Goal: Task Accomplishment & Management: Manage account settings

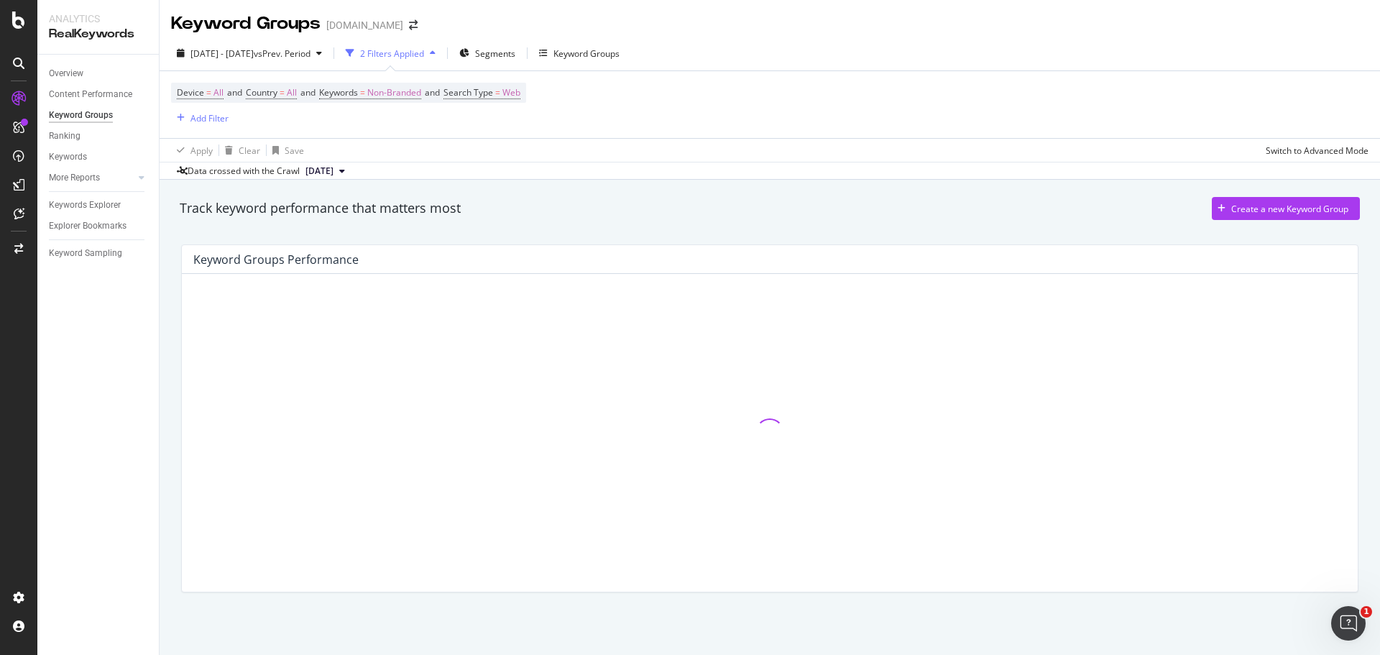
click at [139, 385] on div "Overview Content Performance Keyword Groups Ranking Keywords More Reports Count…" at bounding box center [97, 355] width 121 height 600
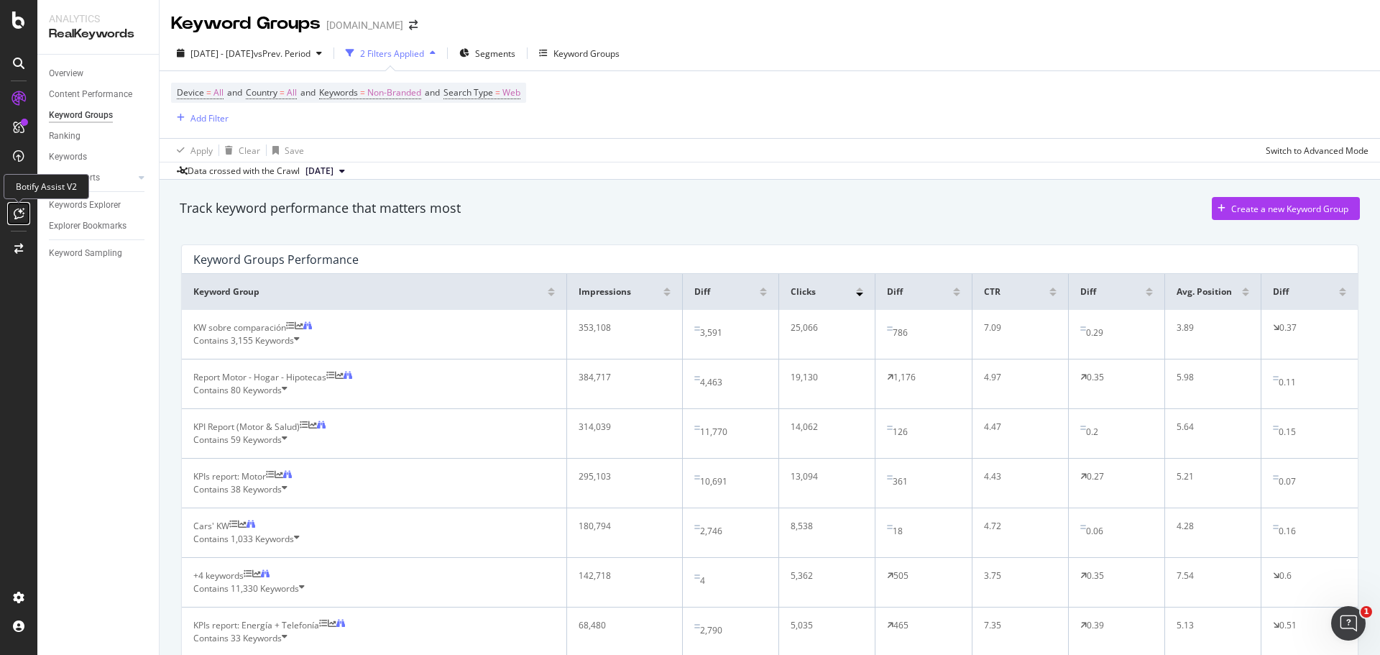
click at [19, 212] on icon at bounding box center [19, 213] width 11 height 11
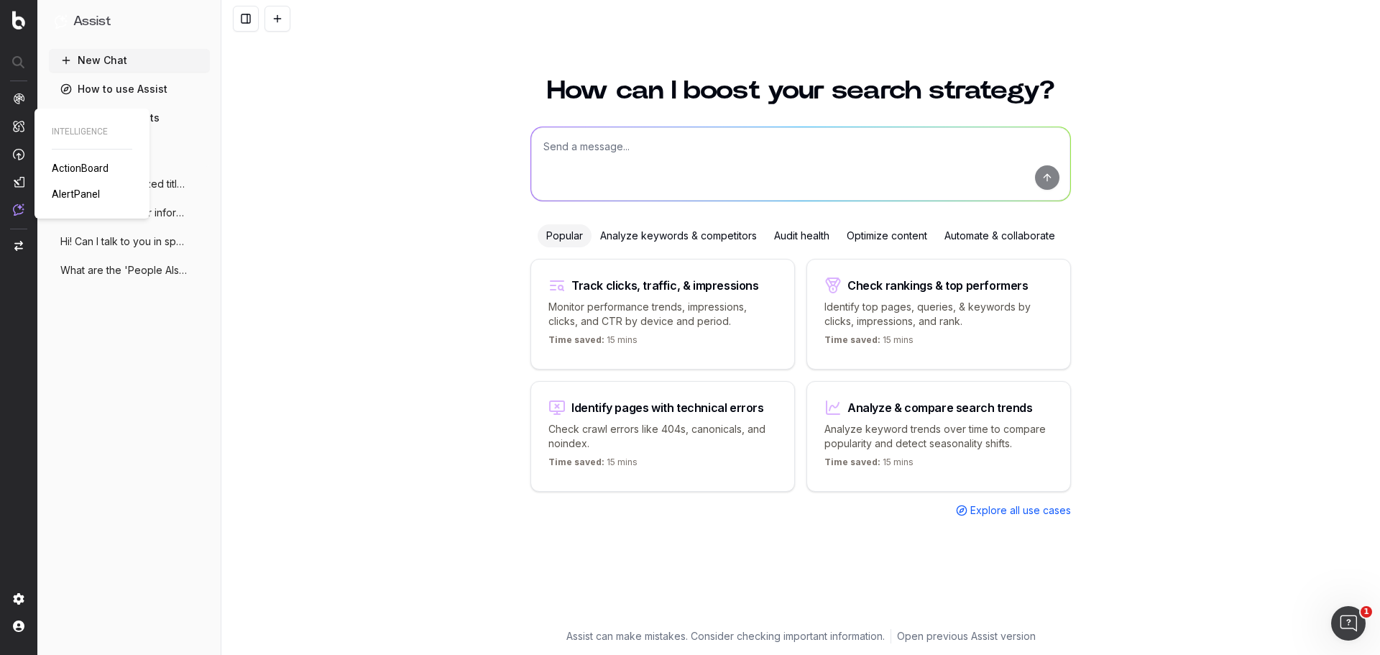
click at [81, 165] on span "ActionBoard" at bounding box center [80, 167] width 57 height 11
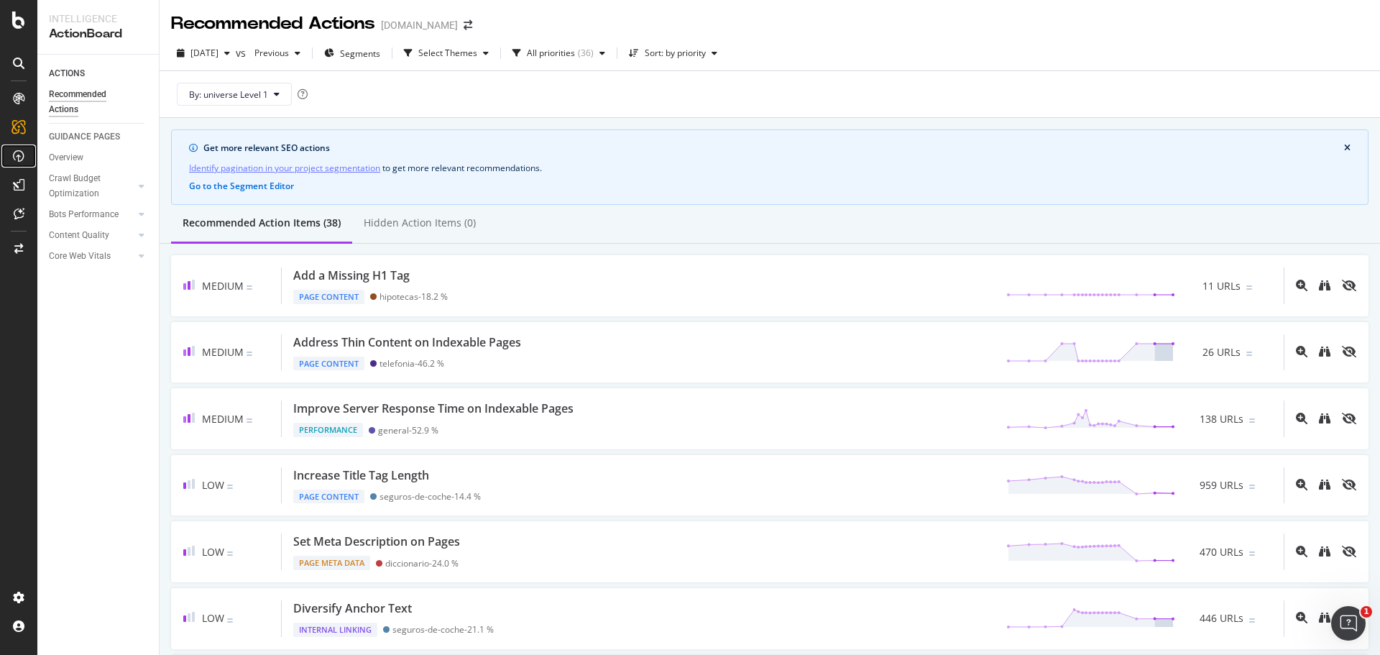
click at [22, 162] on div at bounding box center [18, 155] width 23 height 23
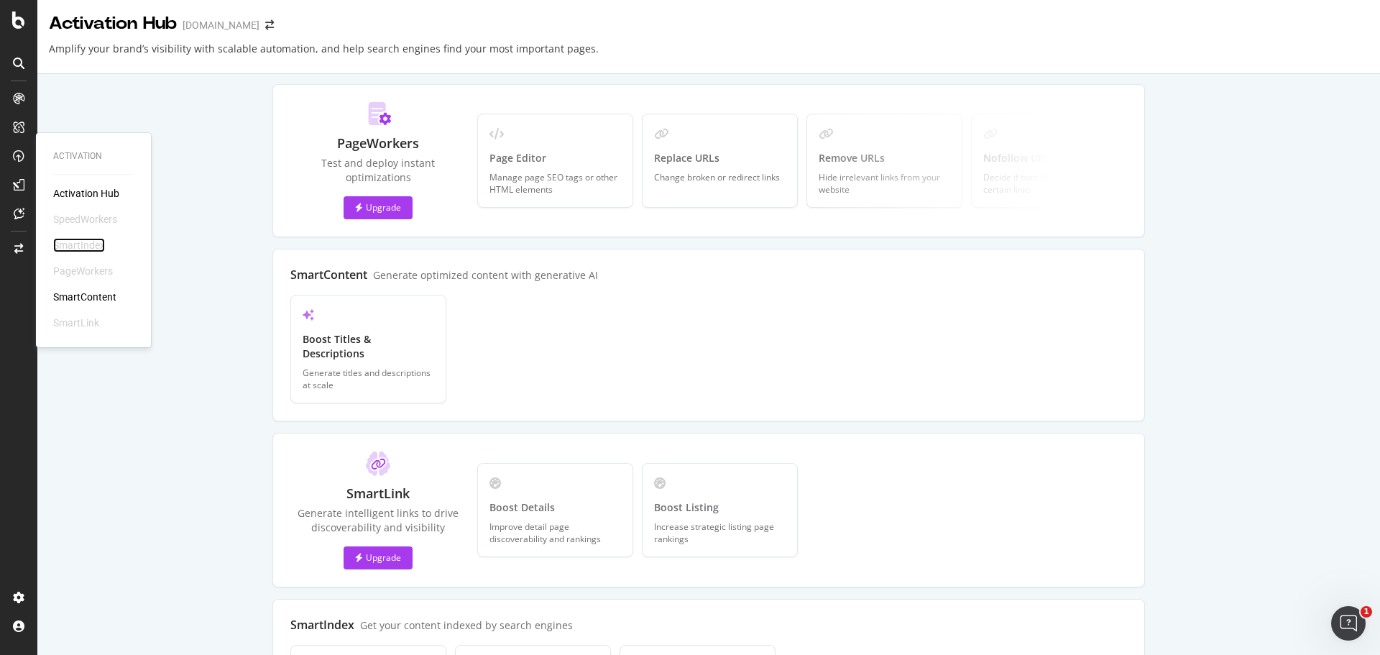
click at [81, 248] on div "SmartIndex" at bounding box center [79, 245] width 52 height 14
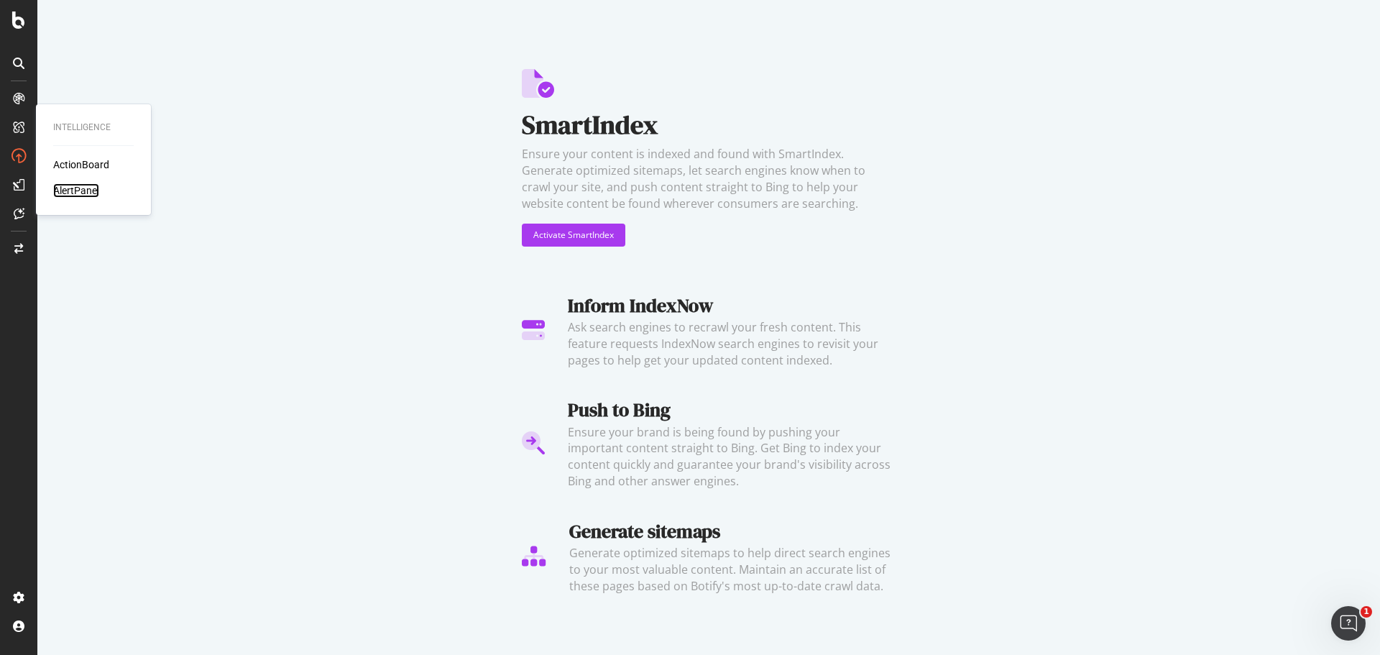
click at [86, 191] on div "AlertPanel" at bounding box center [76, 190] width 46 height 14
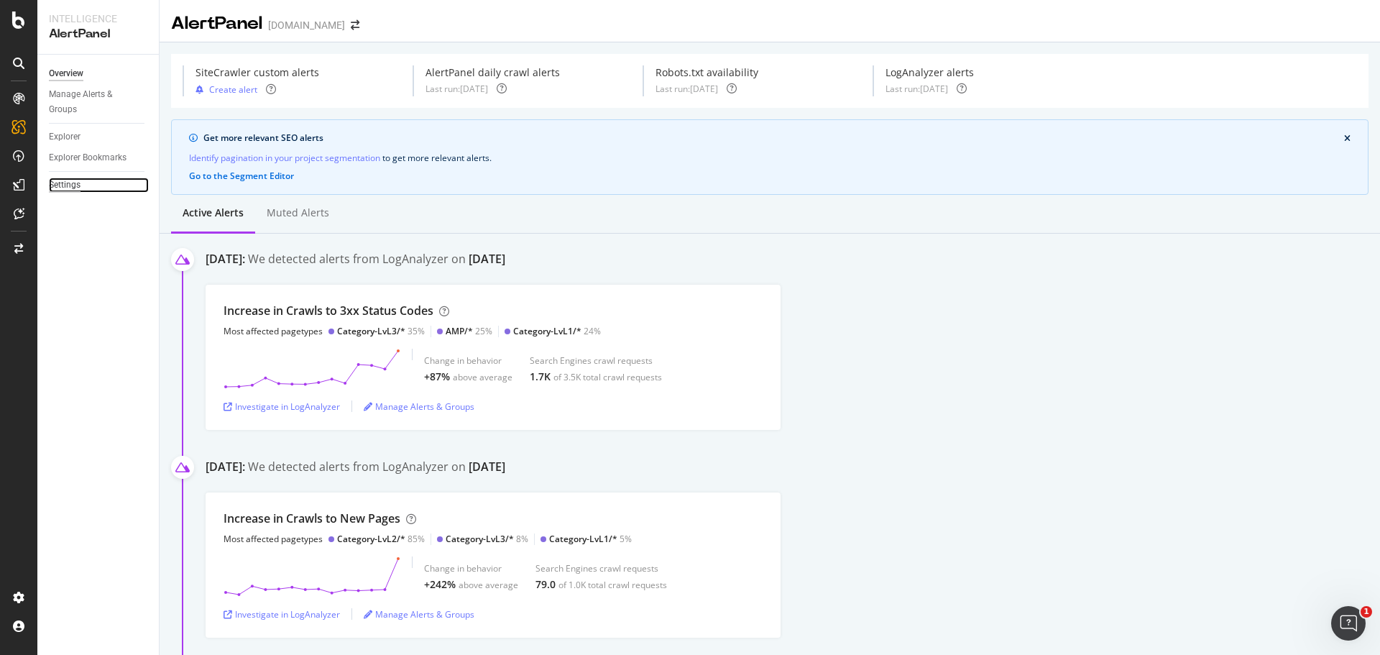
click at [74, 185] on div "Settings" at bounding box center [65, 184] width 32 height 15
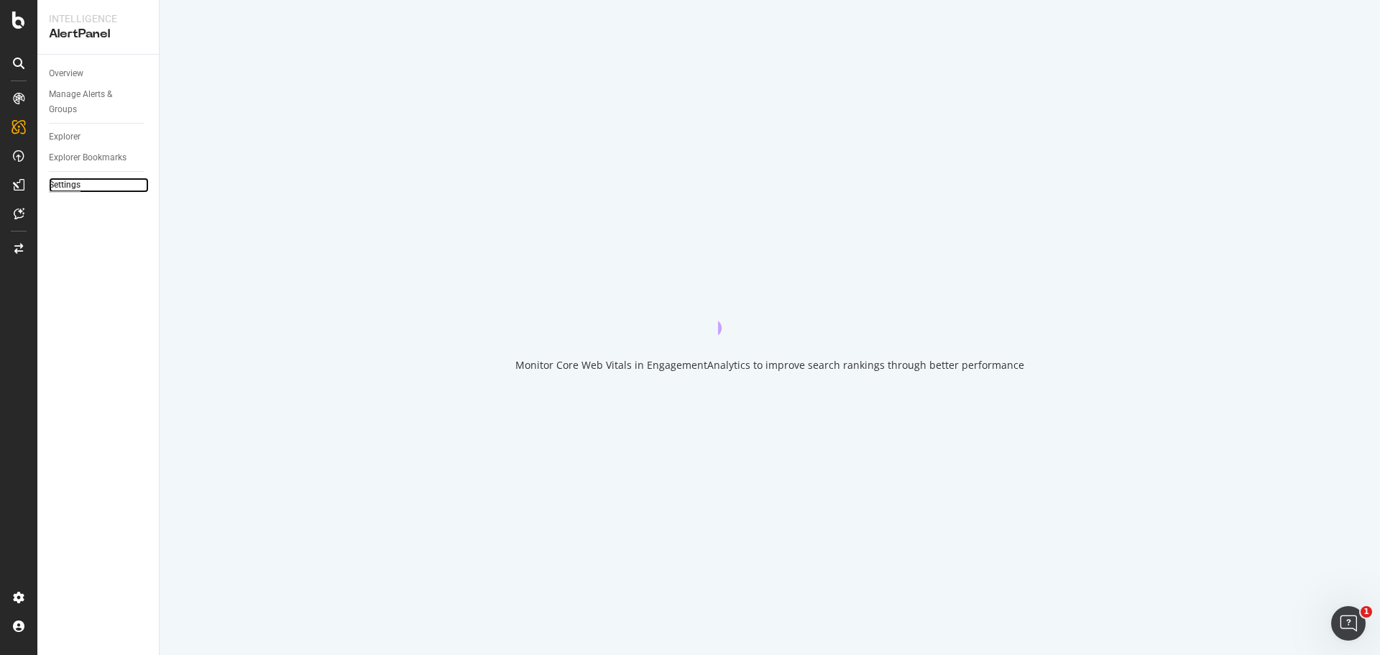
select select "02"
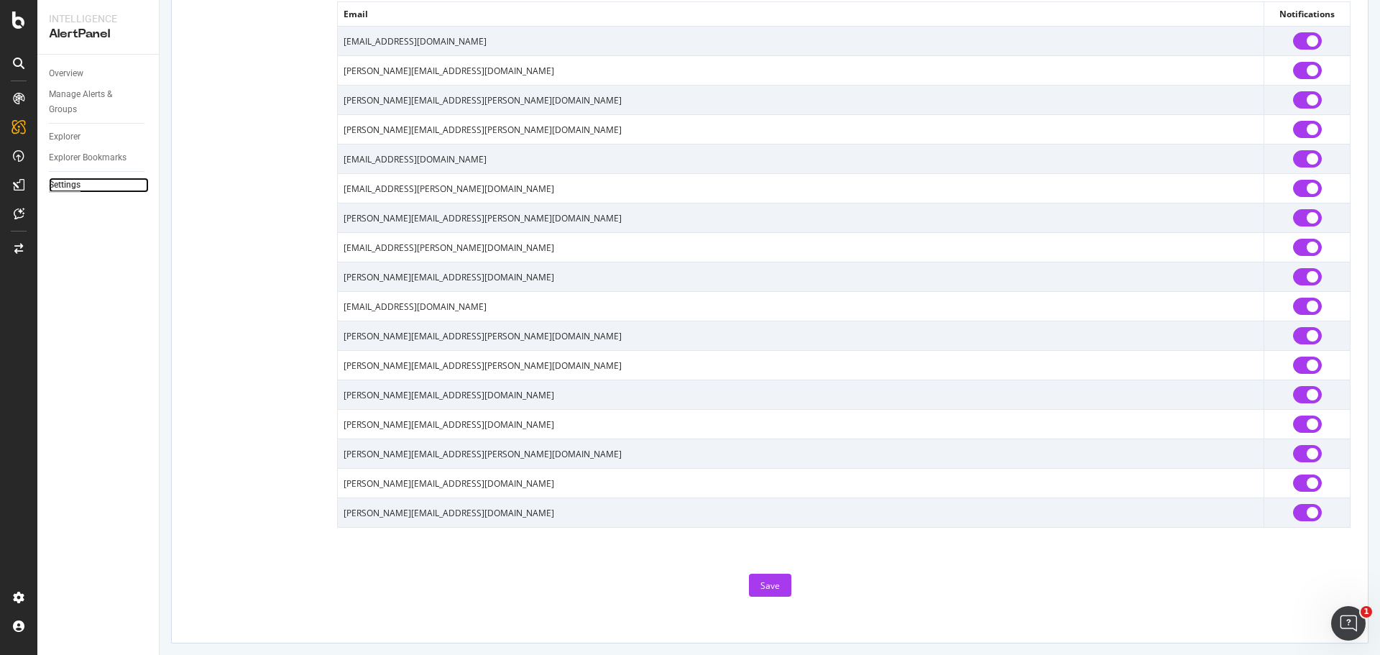
scroll to position [1109, 0]
